Goal: Transaction & Acquisition: Purchase product/service

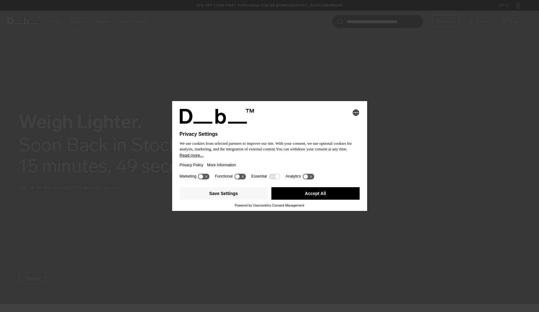
click at [314, 199] on button "Accept All" at bounding box center [315, 193] width 88 height 12
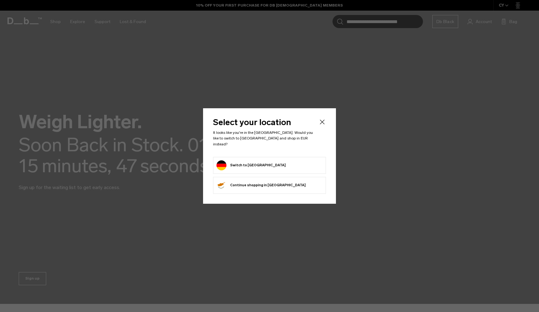
click at [257, 160] on button "Switch to Germany" at bounding box center [250, 165] width 69 height 10
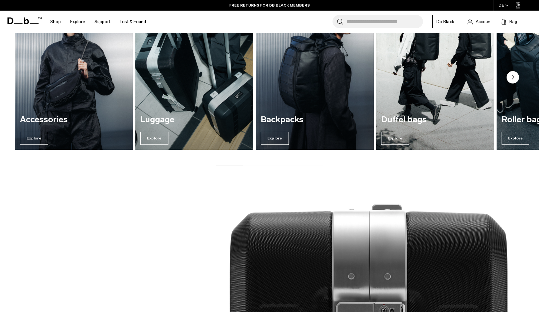
scroll to position [329, 0]
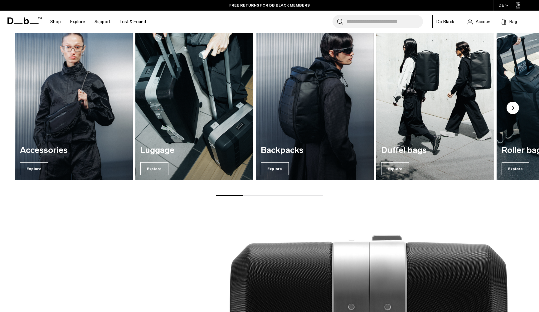
click at [176, 86] on img "2 / 7" at bounding box center [193, 101] width 121 height 164
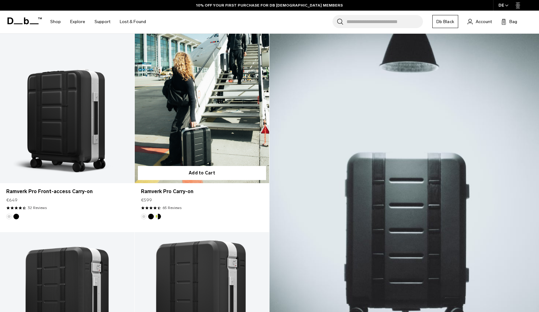
scroll to position [145, 0]
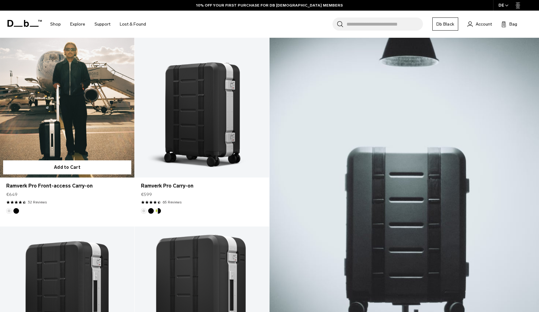
click at [122, 106] on link "Ramverk Pro Front-access Carry-on" at bounding box center [67, 102] width 134 height 149
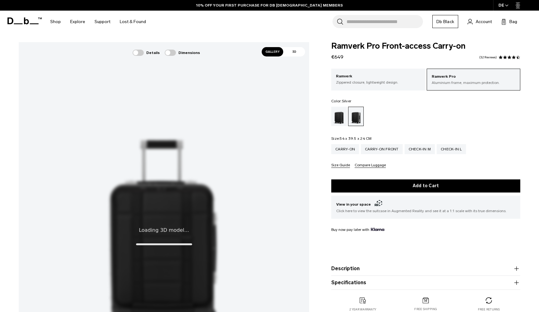
drag, startPoint x: 330, startPoint y: 45, endPoint x: 468, endPoint y: 47, distance: 138.1
click at [463, 55] on div "Ramverk Pro Front-access Carry-on €649 4.4 star rating 32 Reviews Ramverk Pro A…" at bounding box center [425, 183] width 226 height 282
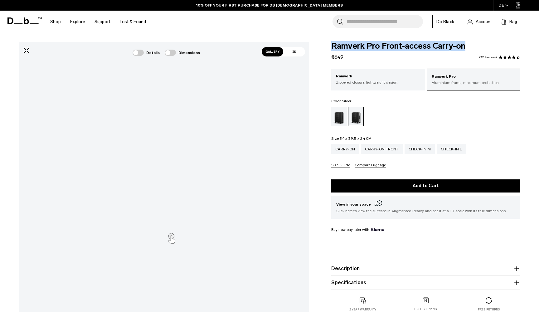
drag, startPoint x: 459, startPoint y: 45, endPoint x: 332, endPoint y: 46, distance: 126.8
click at [332, 46] on span "Ramverk Pro Front-access Carry-on" at bounding box center [425, 46] width 189 height 8
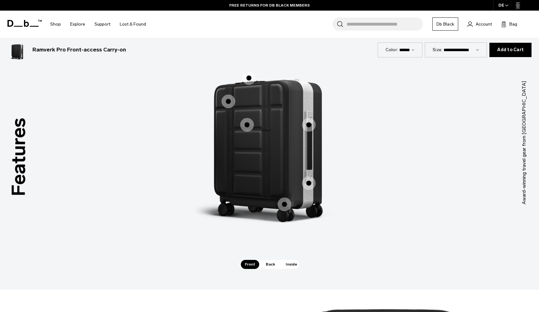
scroll to position [943, 0]
click at [266, 266] on span "Back" at bounding box center [269, 263] width 17 height 9
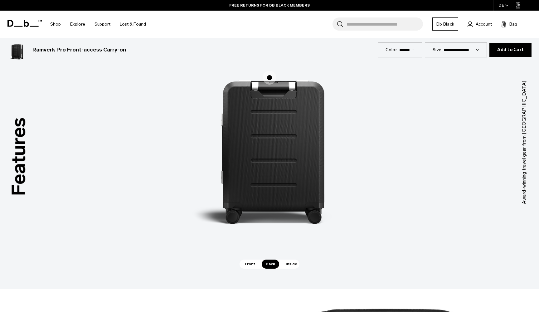
click at [293, 267] on span "Inside" at bounding box center [291, 263] width 20 height 9
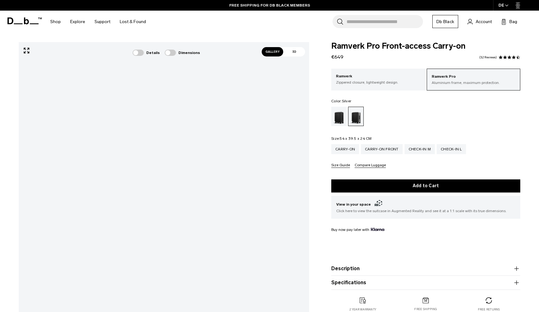
scroll to position [-1, 0]
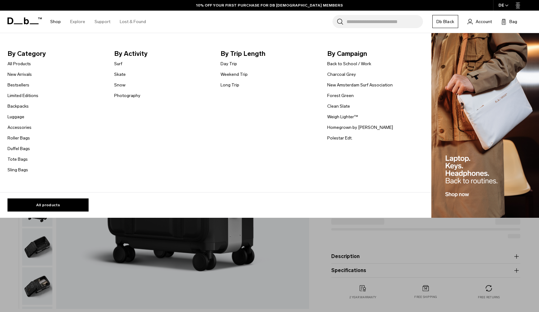
scroll to position [50, 0]
click at [17, 146] on link "Duffel Bags" at bounding box center [18, 148] width 22 height 7
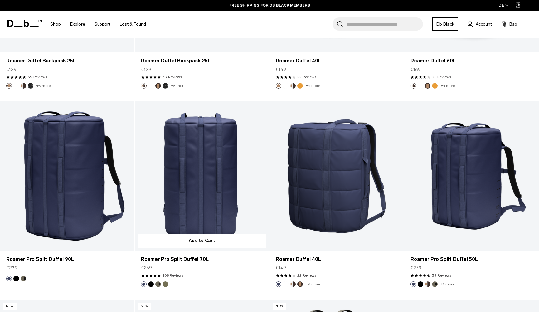
scroll to position [493, 0]
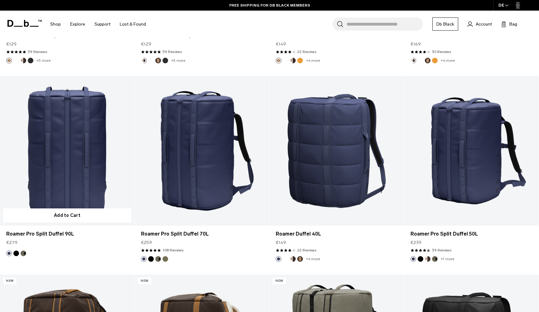
click at [98, 172] on link "Roamer Pro Split Duffel 90L" at bounding box center [67, 150] width 134 height 149
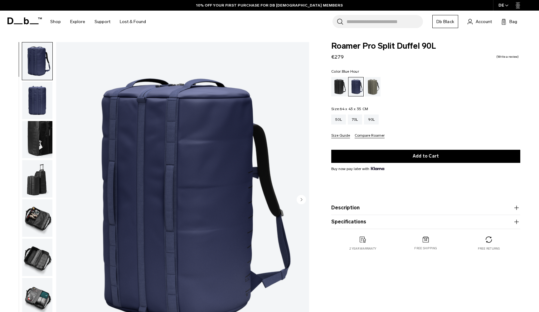
click at [300, 199] on circle "Next slide" at bounding box center [300, 198] width 9 height 9
